Goal: Book appointment/travel/reservation

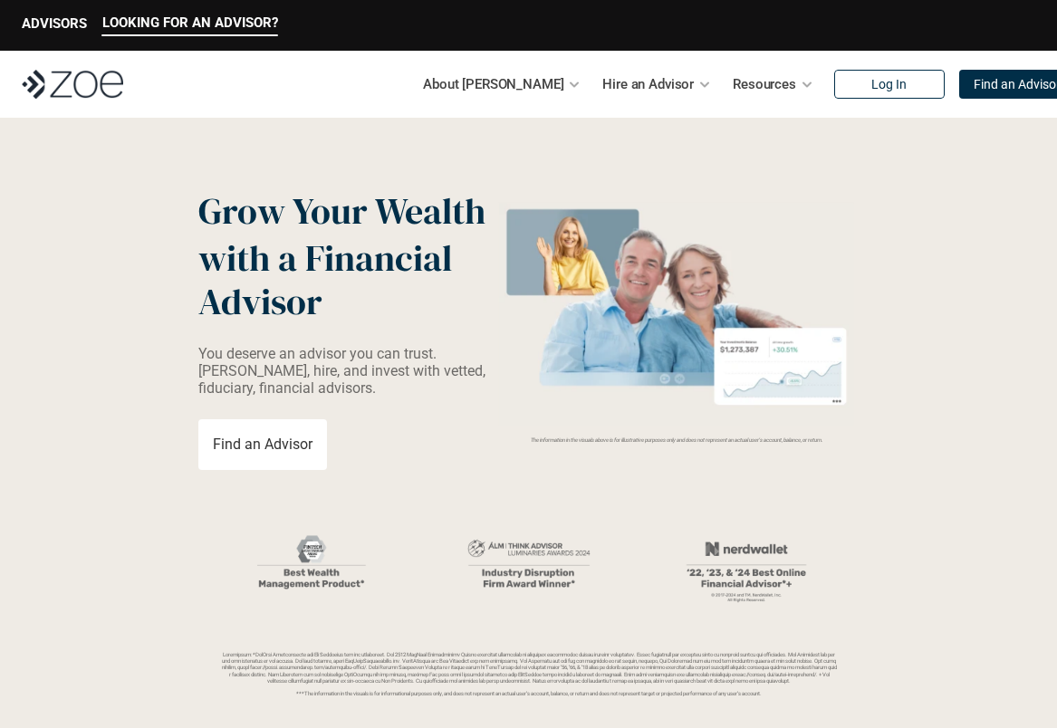
click at [81, 98] on img at bounding box center [72, 84] width 101 height 29
click at [37, 15] on p "ADVISORS" at bounding box center [54, 23] width 65 height 16
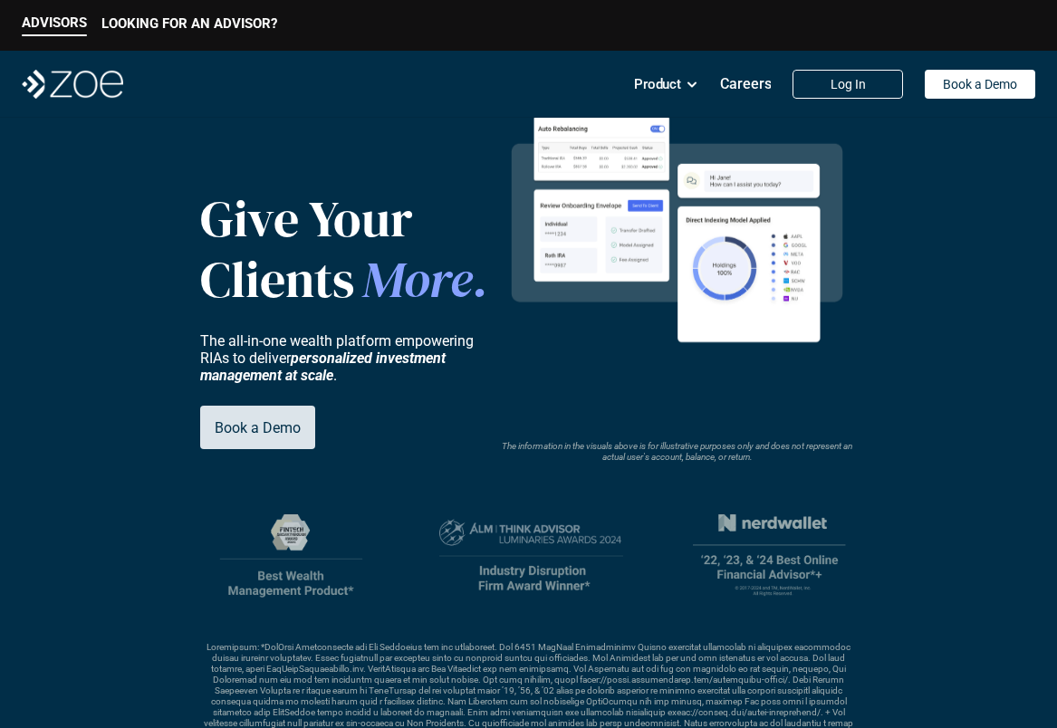
click at [270, 431] on p "Book a Demo" at bounding box center [258, 427] width 86 height 17
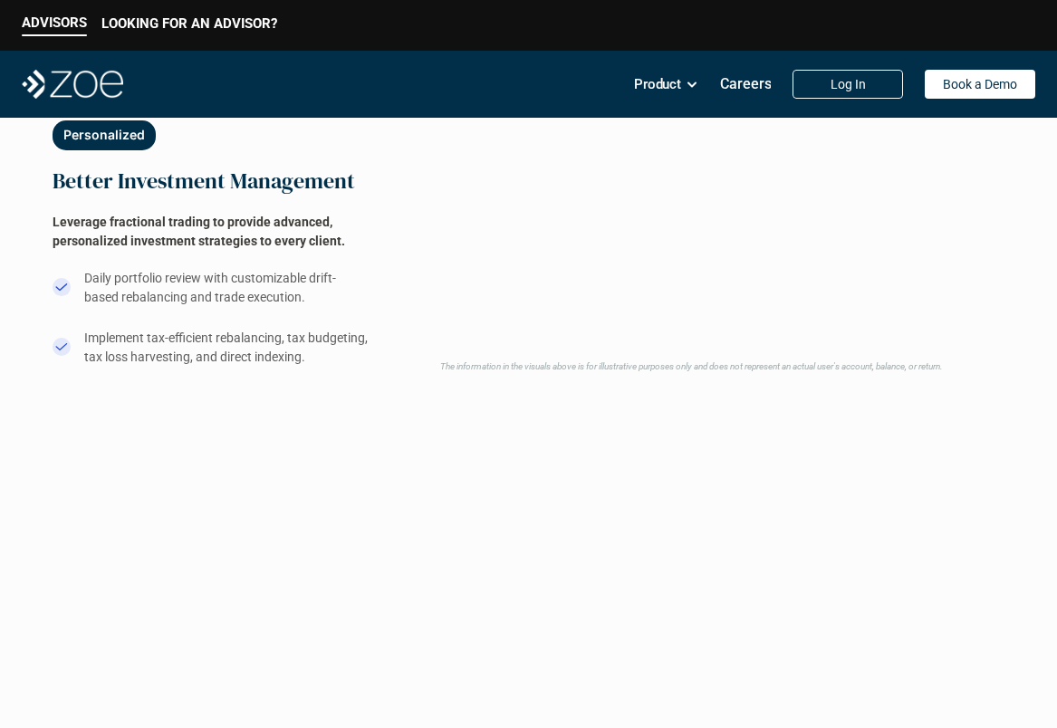
scroll to position [789, 0]
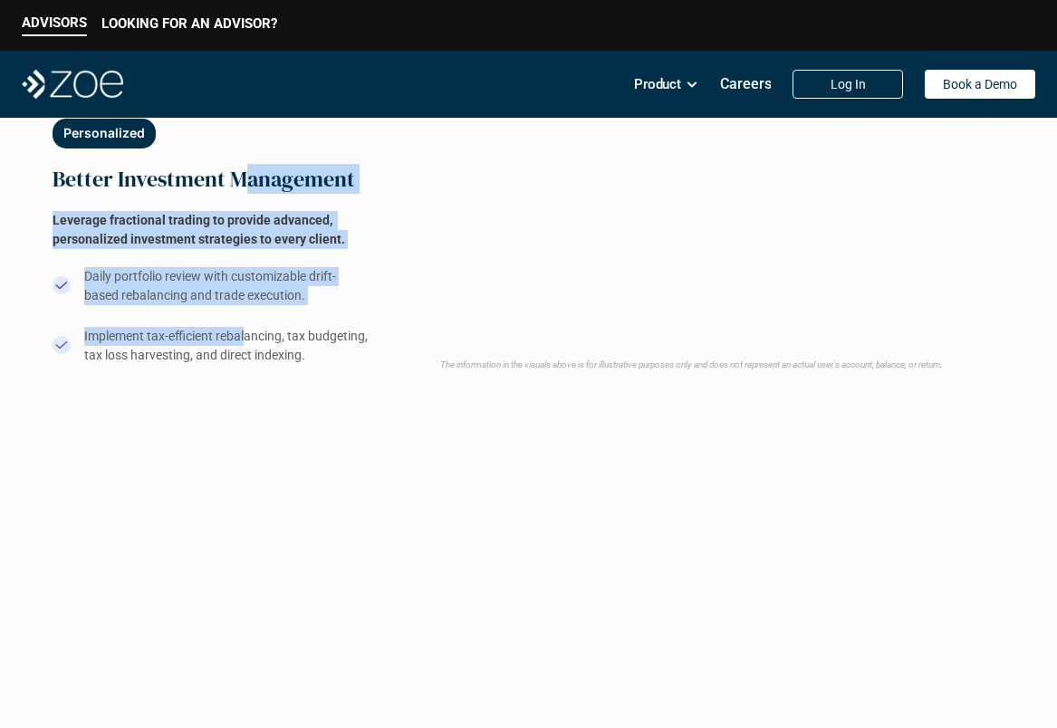
drag, startPoint x: 244, startPoint y: 184, endPoint x: 244, endPoint y: 332, distance: 148.5
click at [244, 331] on div "Personalized Better Investment Management Leverage fractional trading to provid…" at bounding box center [216, 242] width 326 height 246
click at [244, 332] on p "Implement tax-efficient rebalancing, tax budgeting, tax loss harvesting, and di…" at bounding box center [226, 346] width 284 height 38
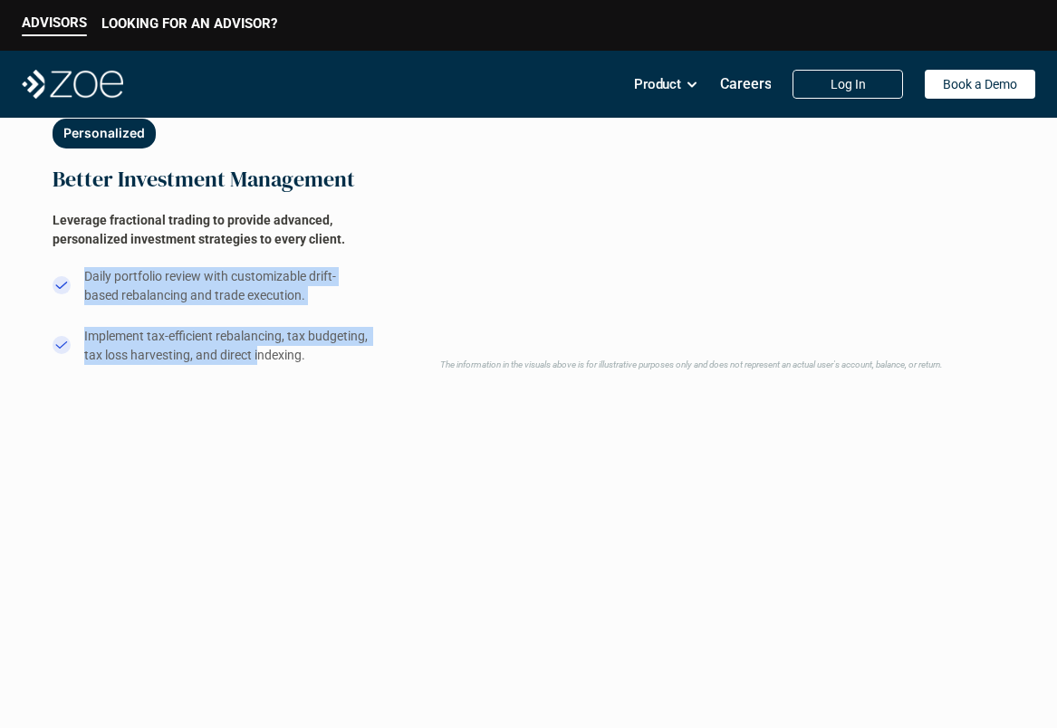
drag, startPoint x: 259, startPoint y: 351, endPoint x: 217, endPoint y: 216, distance: 141.2
click at [224, 251] on div "Personalized Better Investment Management Leverage fractional trading to provid…" at bounding box center [216, 242] width 326 height 246
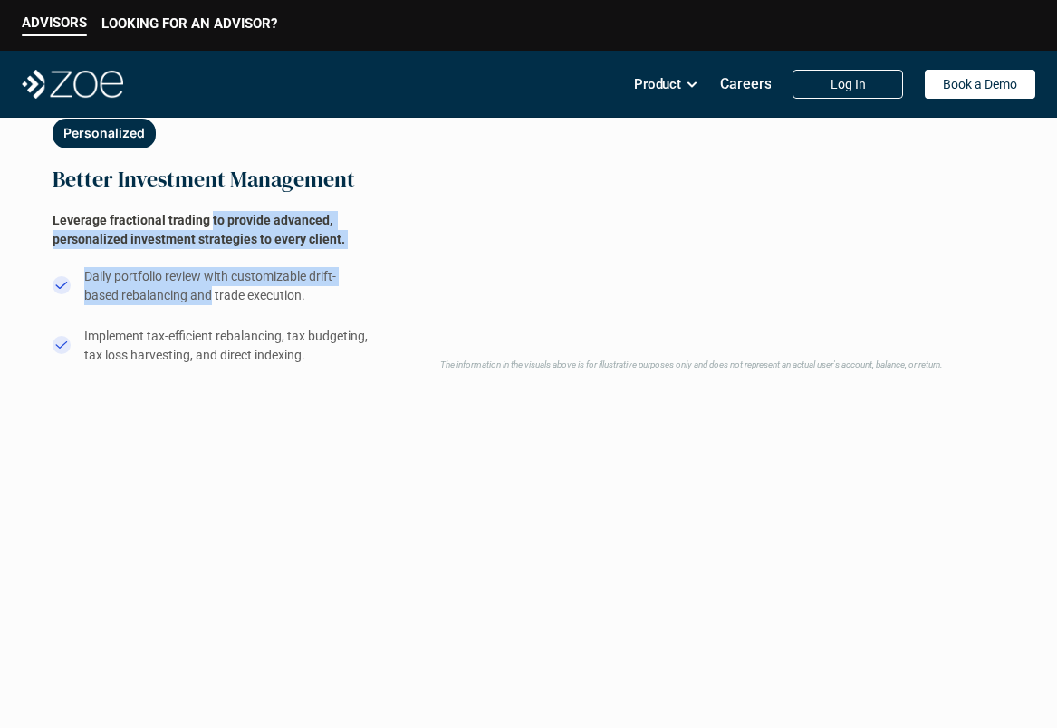
drag, startPoint x: 209, startPoint y: 210, endPoint x: 209, endPoint y: 293, distance: 83.3
click at [209, 292] on div "Personalized Better Investment Management Leverage fractional trading to provid…" at bounding box center [216, 242] width 326 height 246
drag, startPoint x: 237, startPoint y: 298, endPoint x: 216, endPoint y: 240, distance: 61.6
click at [216, 241] on div "Personalized Better Investment Management Leverage fractional trading to provid…" at bounding box center [216, 242] width 326 height 246
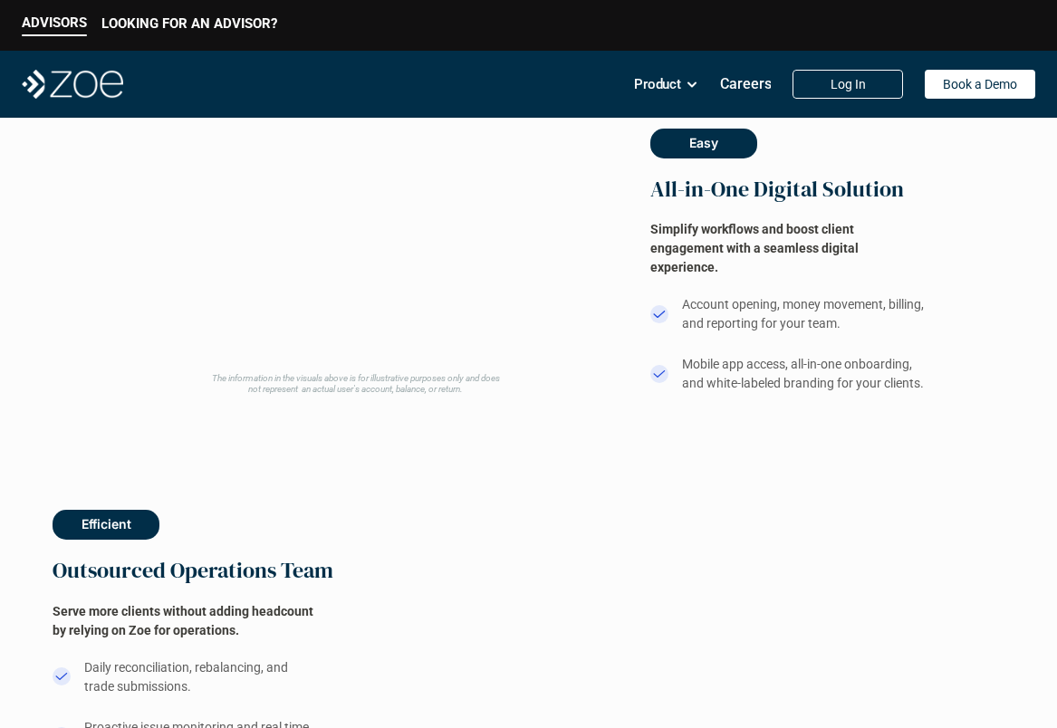
scroll to position [1138, 0]
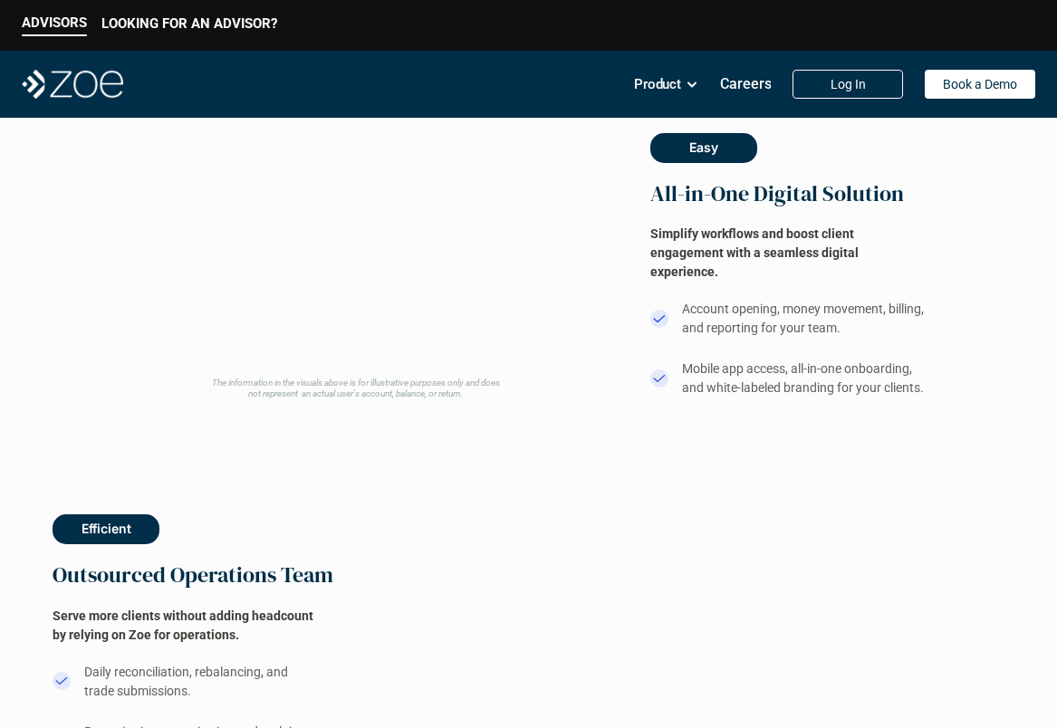
click at [685, 157] on button "Easy" at bounding box center [703, 148] width 107 height 30
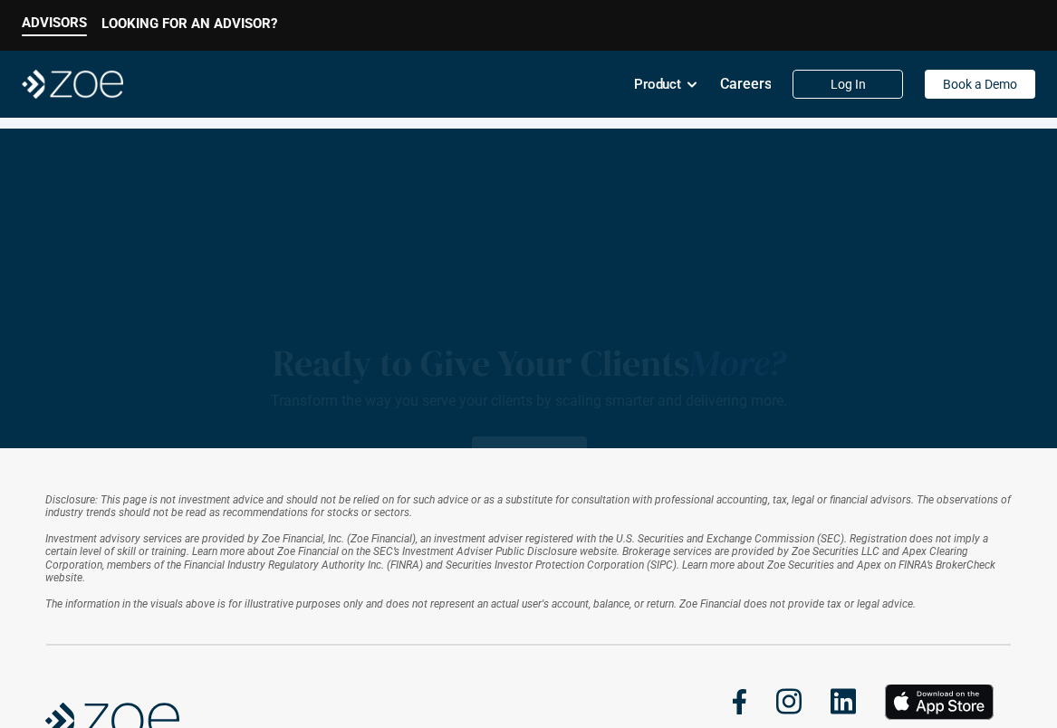
scroll to position [2541, 0]
